Goal: Task Accomplishment & Management: Use online tool/utility

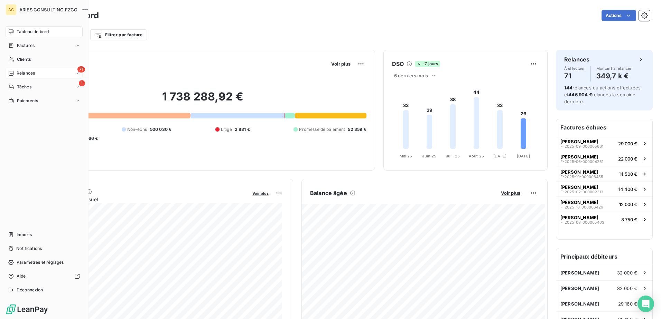
click at [40, 71] on div "71 Relances" at bounding box center [44, 73] width 77 height 11
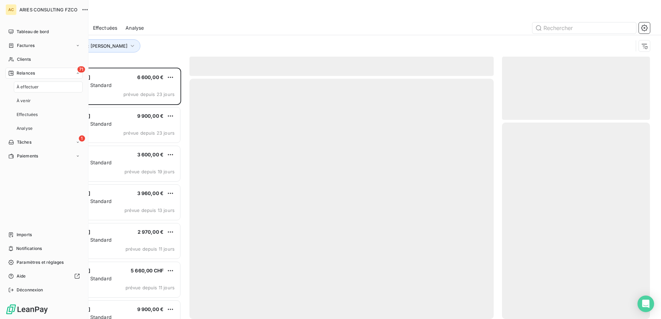
scroll to position [246, 143]
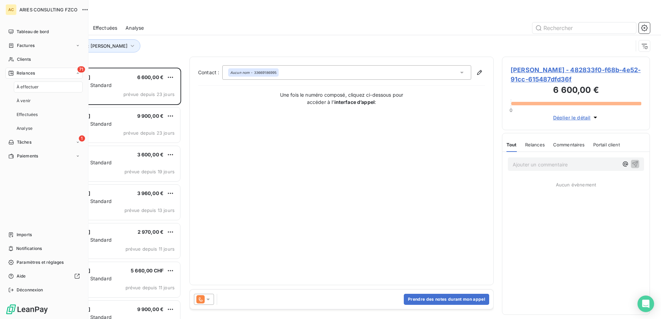
click at [52, 87] on div "À effectuer" at bounding box center [48, 87] width 69 height 11
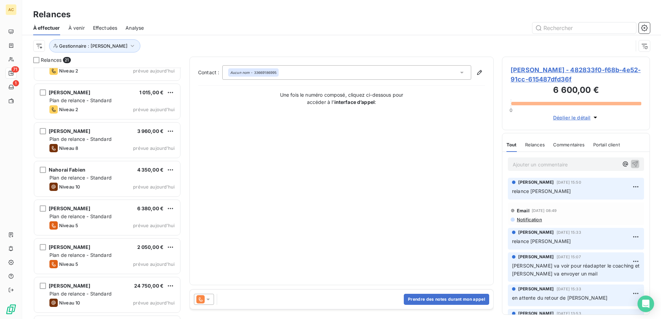
scroll to position [562, 0]
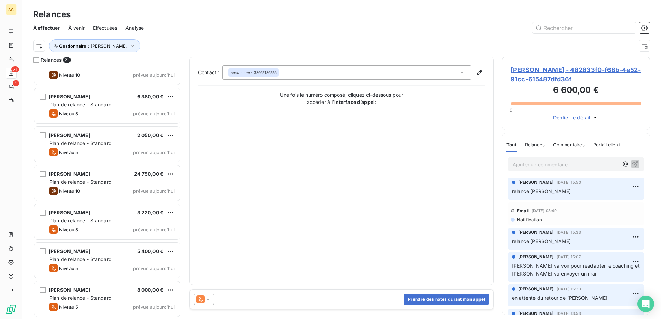
click at [99, 165] on div "[PERSON_NAME] 24 750,00 € Plan de relance - Standard Niveau 10 prévue [DATE]" at bounding box center [107, 184] width 148 height 39
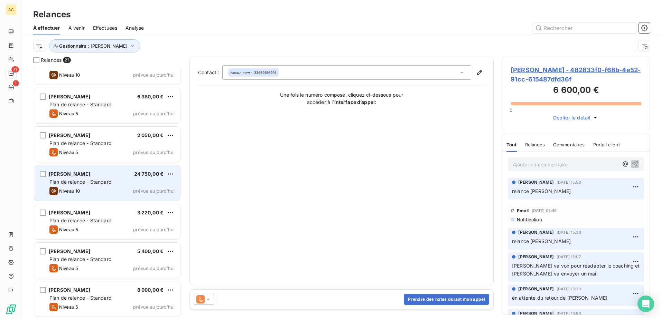
click at [95, 174] on div "[PERSON_NAME] 24 750,00 €" at bounding box center [111, 174] width 125 height 6
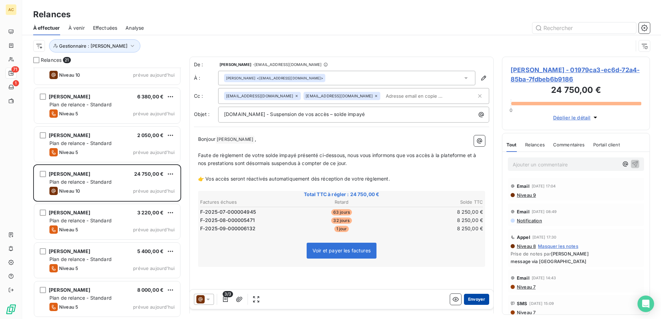
click at [477, 297] on button "Envoyer" at bounding box center [476, 299] width 25 height 11
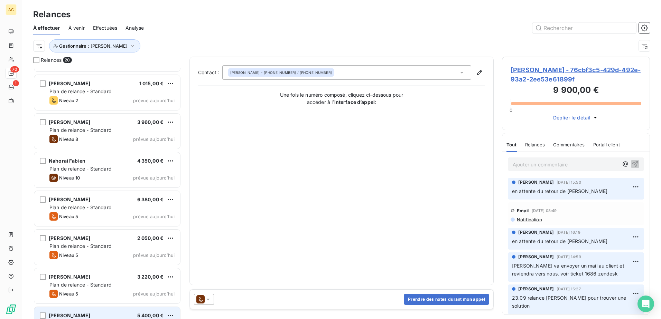
scroll to position [454, 0]
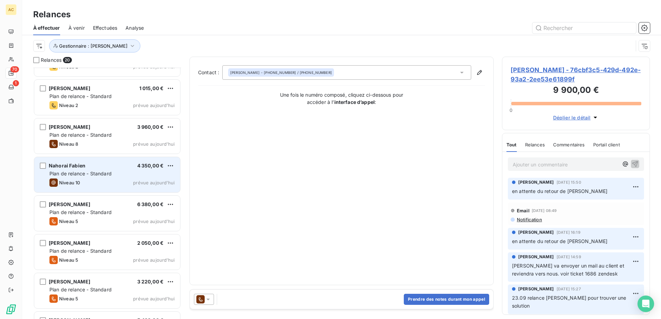
click at [86, 182] on div "Niveau 10 prévue [DATE]" at bounding box center [111, 183] width 125 height 8
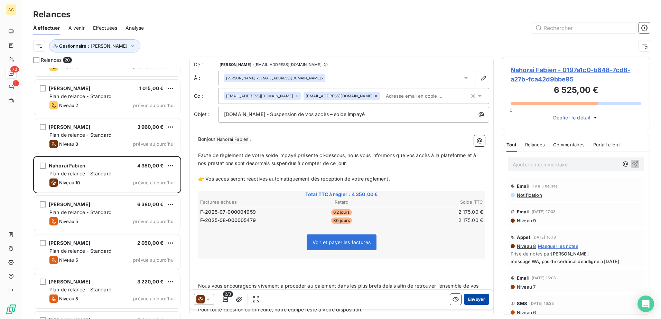
click at [473, 302] on button "Envoyer" at bounding box center [476, 299] width 25 height 11
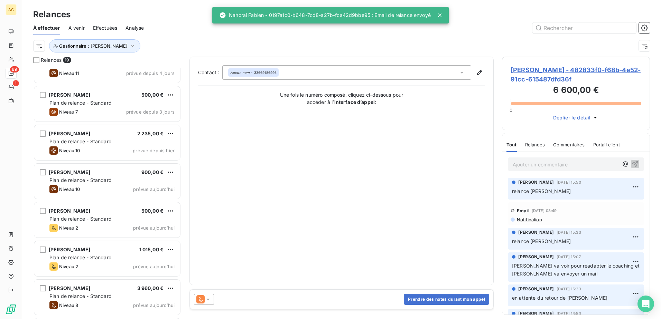
scroll to position [281, 0]
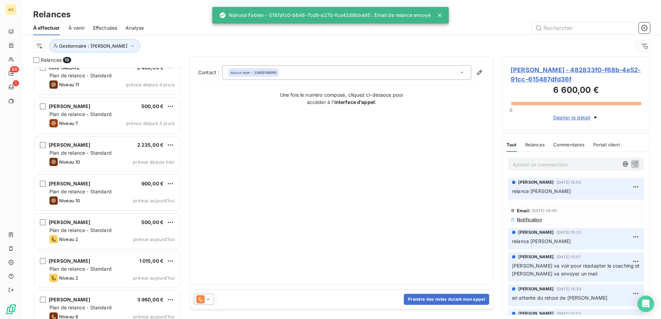
click at [97, 192] on span "Plan de relance - Standard" at bounding box center [80, 192] width 62 height 6
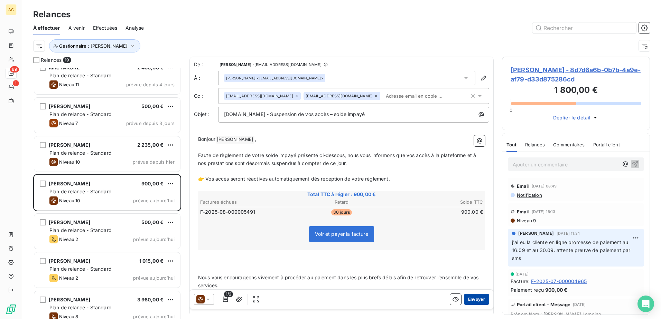
click at [479, 298] on button "Envoyer" at bounding box center [476, 299] width 25 height 11
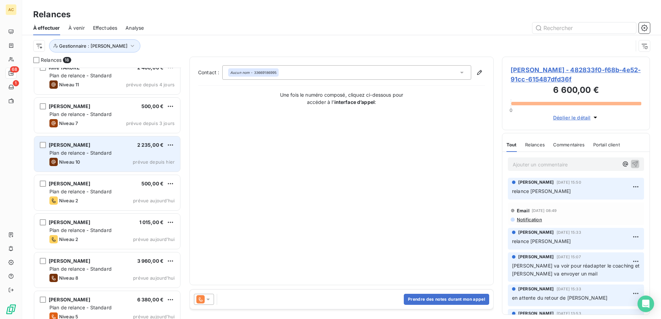
click at [106, 158] on div "[PERSON_NAME] 2 235,00 € Plan de relance - Standard Niveau 10 prévue depuis [DA…" at bounding box center [107, 154] width 146 height 35
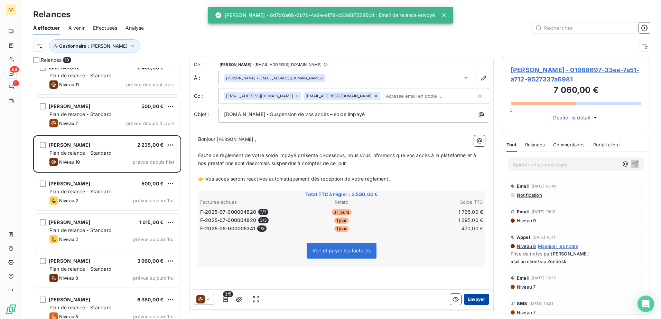
click at [474, 298] on button "Envoyer" at bounding box center [476, 299] width 25 height 11
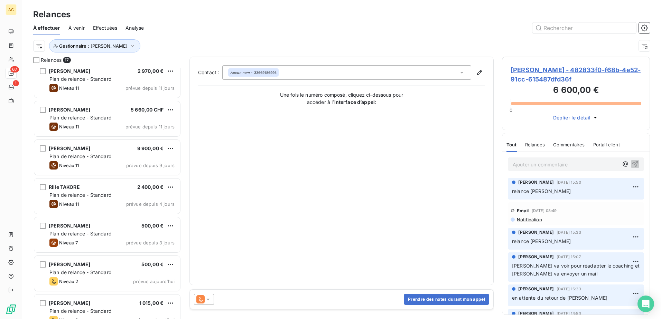
scroll to position [143, 0]
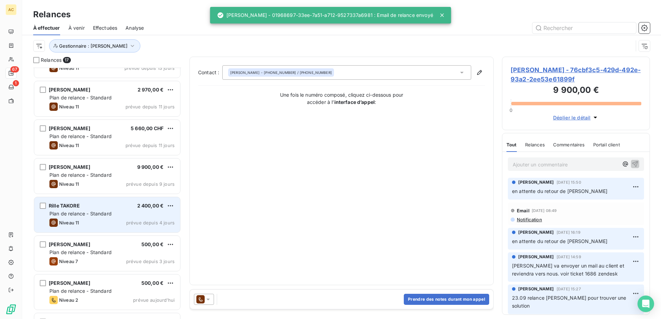
click at [87, 221] on div "Niveau 11 prévue depuis 4 jours" at bounding box center [111, 223] width 125 height 8
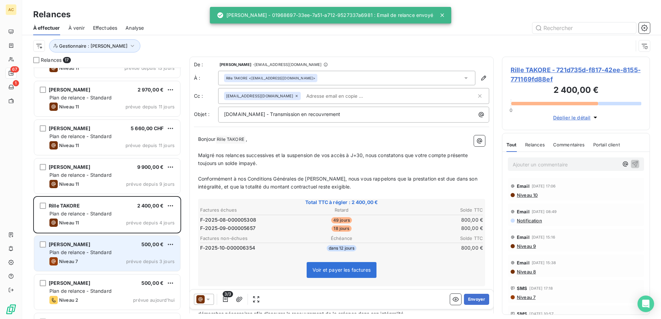
click at [91, 253] on span "Plan de relance - Standard" at bounding box center [80, 253] width 62 height 6
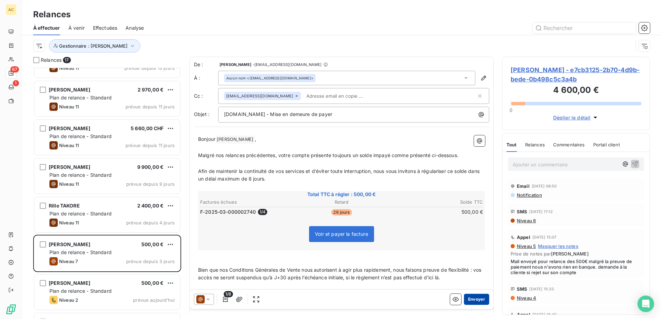
click at [476, 304] on button "Envoyer" at bounding box center [476, 299] width 25 height 11
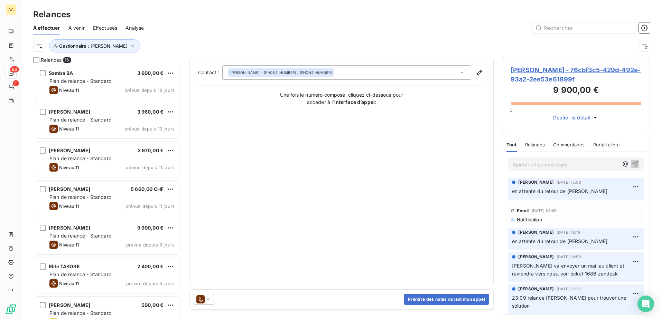
scroll to position [69, 0]
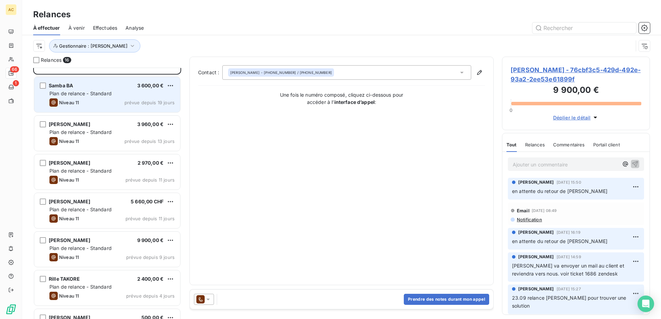
click at [88, 102] on div "Niveau 11 prévue depuis 19 jours" at bounding box center [111, 103] width 125 height 8
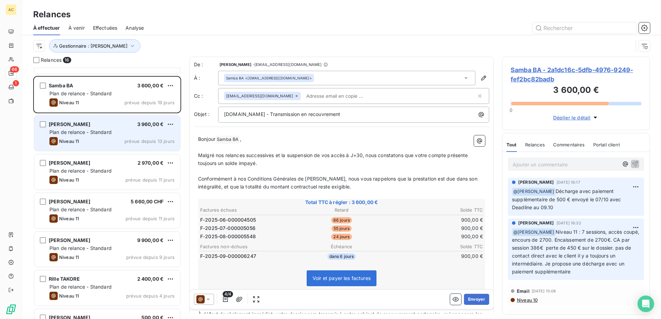
click at [89, 136] on div "Plan de relance - Standard" at bounding box center [111, 132] width 125 height 7
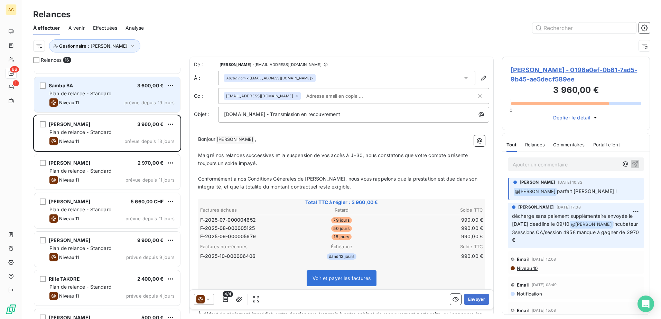
click at [90, 101] on div "Niveau 11 prévue depuis 19 jours" at bounding box center [111, 103] width 125 height 8
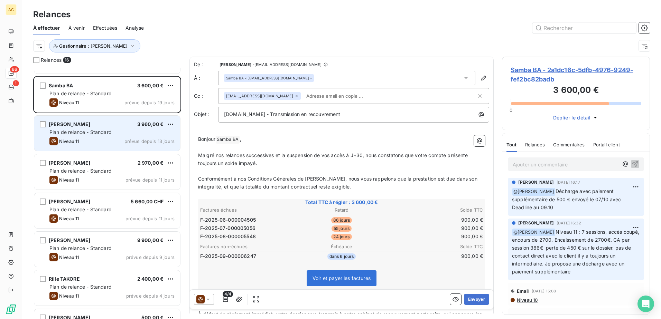
click at [91, 140] on div "Niveau 11 prévue depuis 13 jours" at bounding box center [111, 141] width 125 height 8
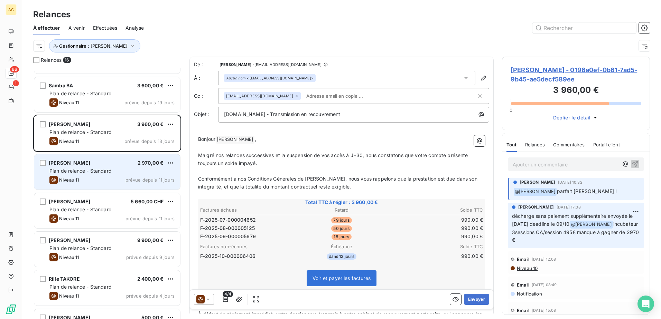
click at [83, 180] on div "Niveau 11 prévue depuis 11 jours" at bounding box center [111, 180] width 125 height 8
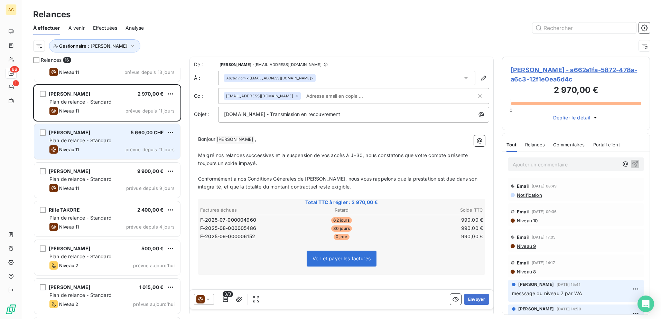
scroll to position [139, 0]
click at [76, 143] on span "Plan de relance - Standard" at bounding box center [80, 141] width 62 height 6
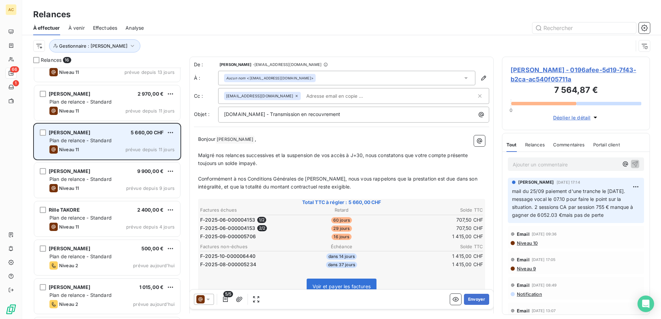
click at [93, 140] on span "Plan de relance - Standard" at bounding box center [80, 141] width 62 height 6
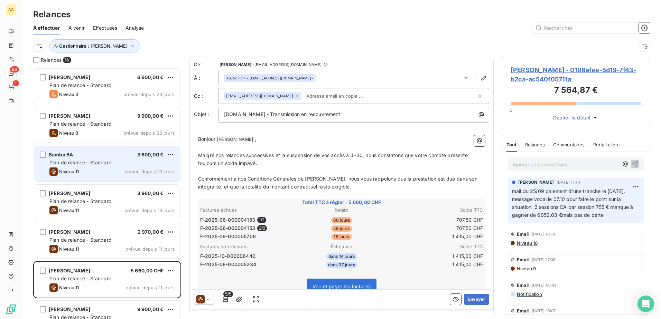
click at [127, 167] on div "Samba BA 3 600,00 € Plan de relance - Standard Niveau 11 prévue depuis 19 jours" at bounding box center [107, 163] width 146 height 35
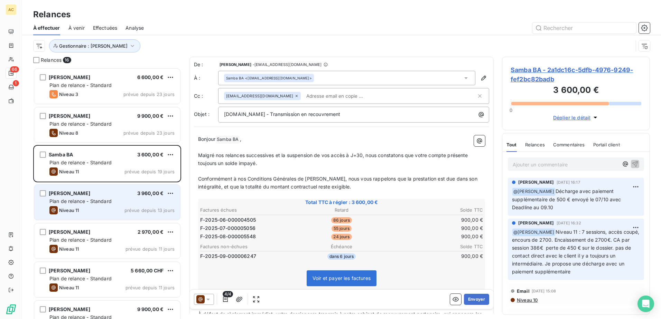
click at [91, 208] on div "Niveau 11 prévue depuis 13 jours" at bounding box center [111, 210] width 125 height 8
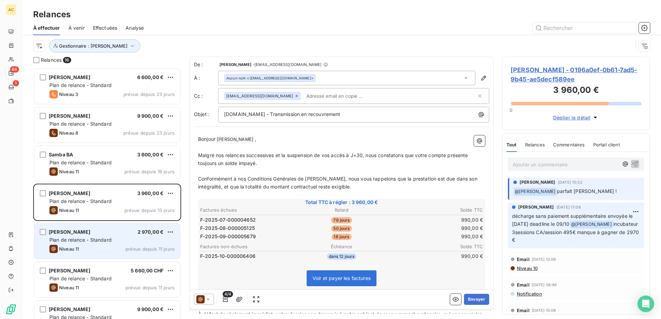
click at [100, 242] on span "Plan de relance - Standard" at bounding box center [80, 240] width 62 height 6
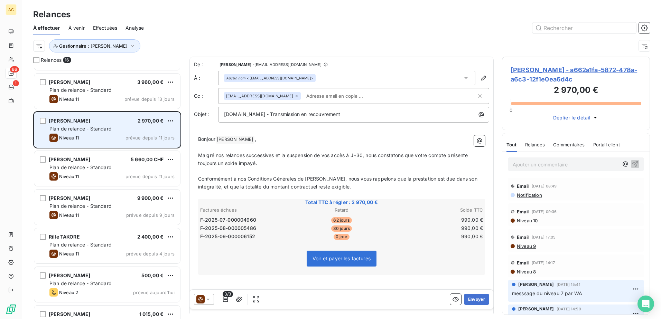
scroll to position [104, 0]
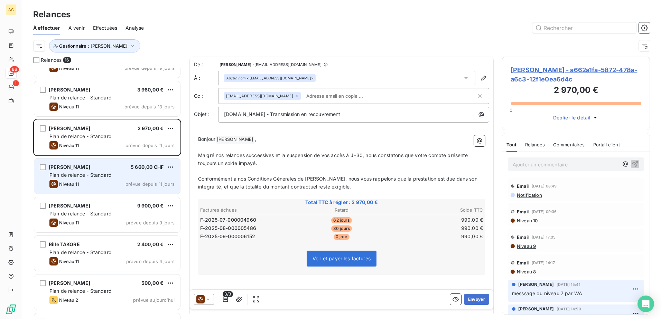
click at [109, 177] on span "Plan de relance - Standard" at bounding box center [80, 175] width 62 height 6
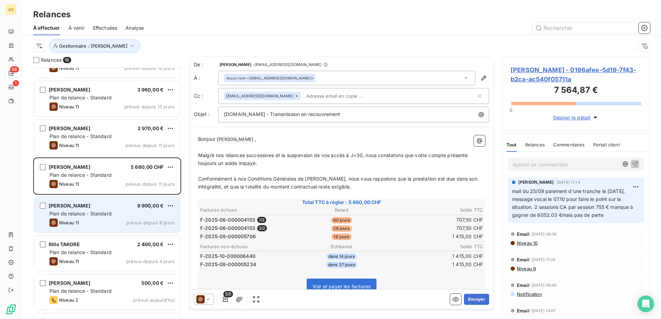
click at [102, 208] on div "[PERSON_NAME] 9 900,00 €" at bounding box center [111, 206] width 125 height 6
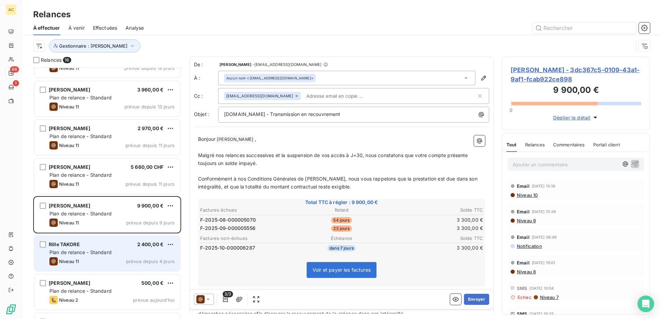
click at [91, 244] on div "Rille TAKORE 2 400,00 €" at bounding box center [111, 245] width 125 height 6
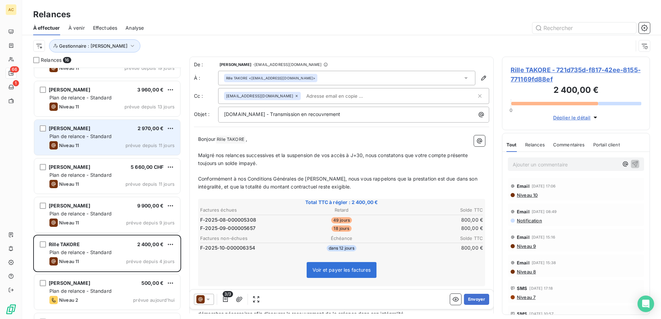
click at [117, 134] on div "Plan de relance - Standard" at bounding box center [111, 136] width 125 height 7
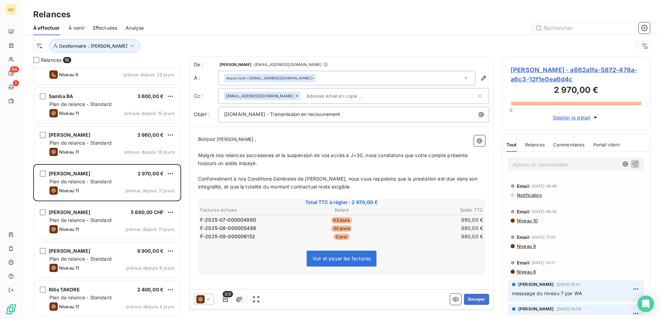
scroll to position [69, 0]
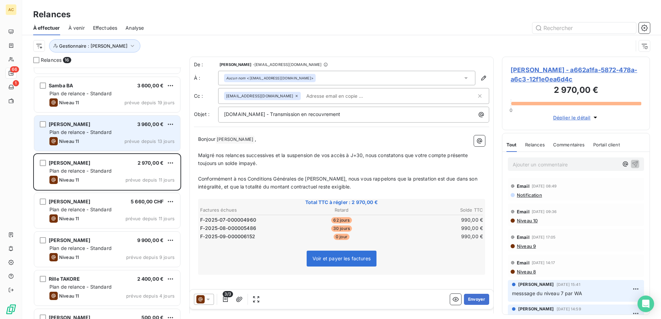
click at [88, 135] on div "Plan de relance - Standard" at bounding box center [111, 132] width 125 height 7
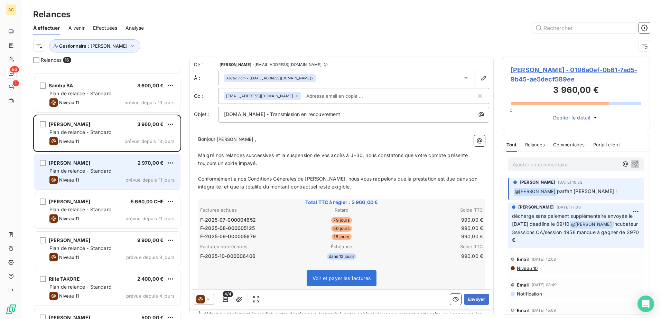
click at [91, 175] on div "[PERSON_NAME] 2 970,00 € Plan de relance - Standard Niveau 11 prévue depuis 11 …" at bounding box center [107, 172] width 146 height 35
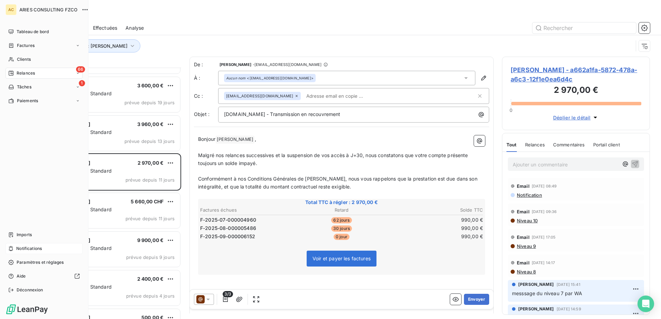
click at [17, 249] on span "Notifications" at bounding box center [29, 249] width 26 height 6
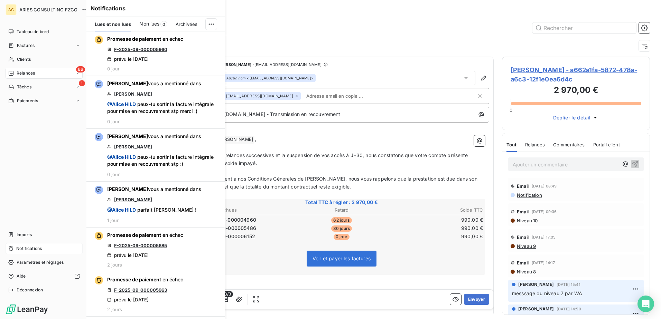
scroll to position [246, 143]
